Goal: Transaction & Acquisition: Purchase product/service

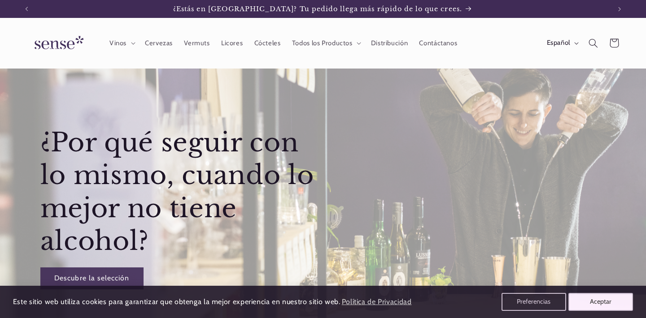
click at [611, 301] on button "Aceptar" at bounding box center [600, 302] width 65 height 18
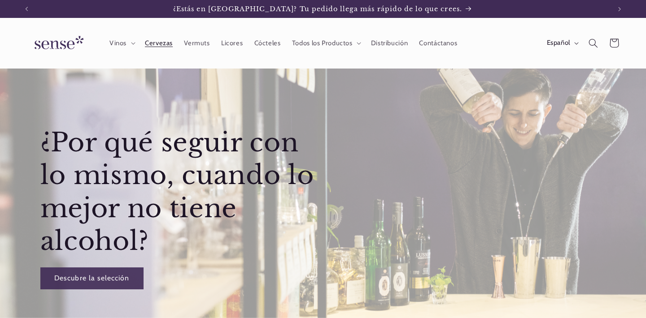
click at [165, 41] on span "Cervezas" at bounding box center [159, 43] width 28 height 9
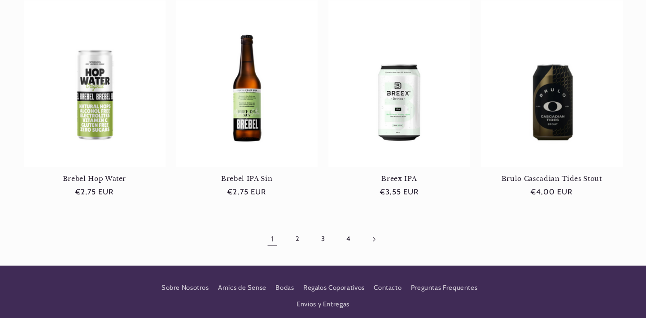
scroll to position [865, 0]
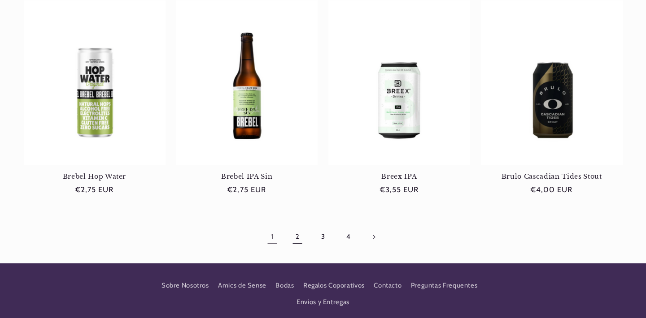
click at [299, 233] on link "2" at bounding box center [297, 237] width 21 height 21
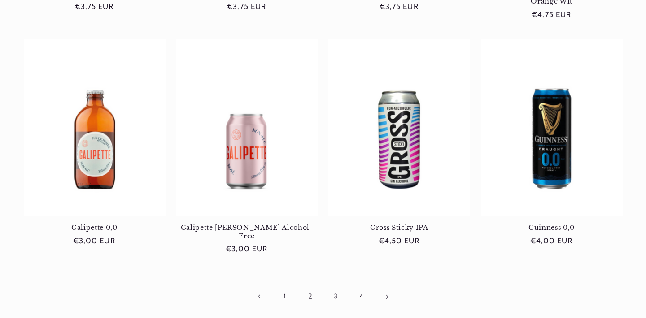
scroll to position [795, 0]
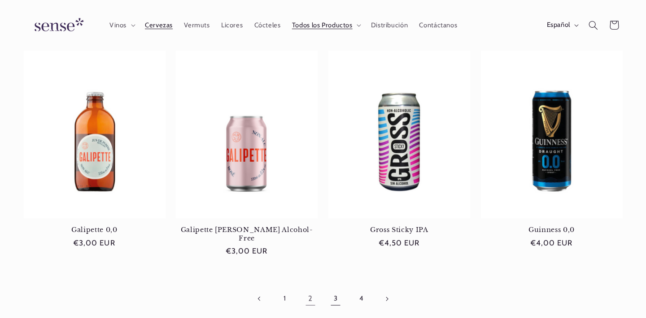
click at [336, 289] on link "3" at bounding box center [335, 299] width 21 height 21
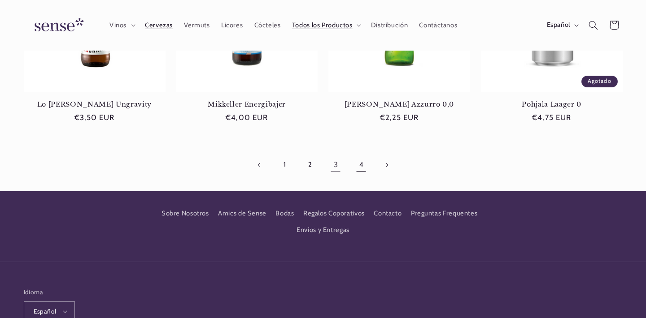
scroll to position [0, 584]
click at [362, 160] on link "4" at bounding box center [361, 165] width 21 height 21
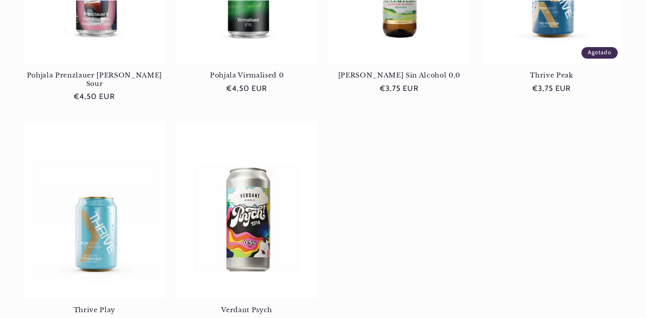
scroll to position [317, 0]
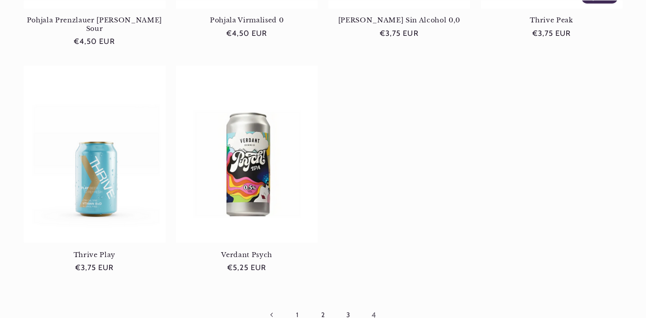
click at [346, 305] on link "3" at bounding box center [348, 315] width 21 height 21
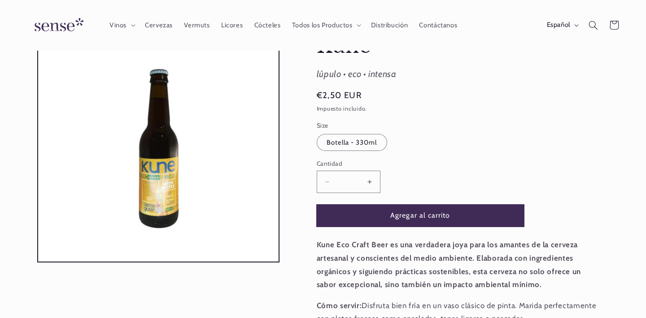
scroll to position [52, 0]
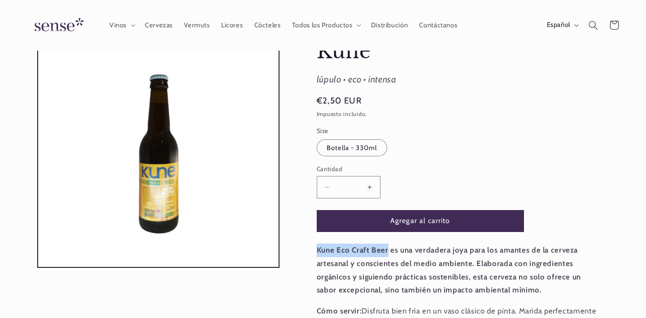
drag, startPoint x: 317, startPoint y: 247, endPoint x: 387, endPoint y: 247, distance: 70.0
click at [387, 247] on strong "Kune Eco Craft Beer es una verdadera joya para los amantes de la cerveza artesa…" at bounding box center [449, 270] width 264 height 49
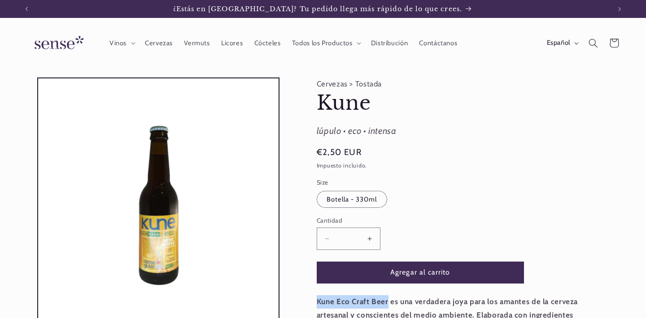
scroll to position [0, 0]
click at [338, 41] on span "Todos los Productos" at bounding box center [322, 43] width 61 height 9
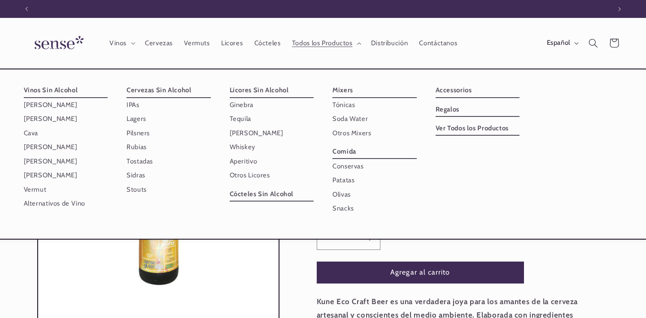
scroll to position [0, 584]
